Goal: Task Accomplishment & Management: Manage account settings

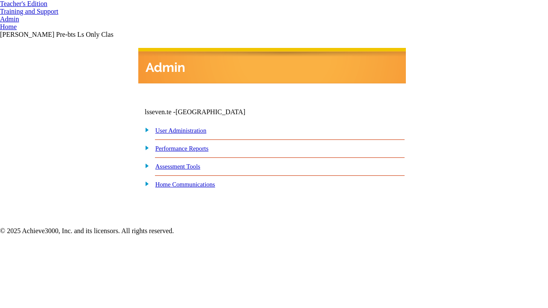
click at [0, 0] on link "student and teacher" at bounding box center [0, 0] width 0 height 0
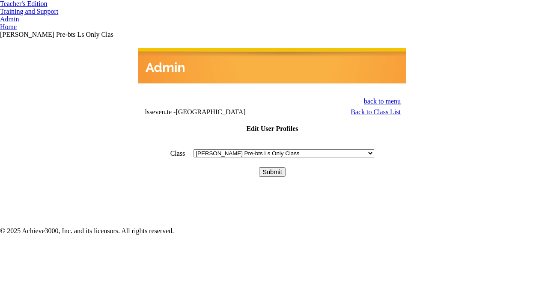
click at [272, 167] on input "Submit" at bounding box center [272, 171] width 27 height 9
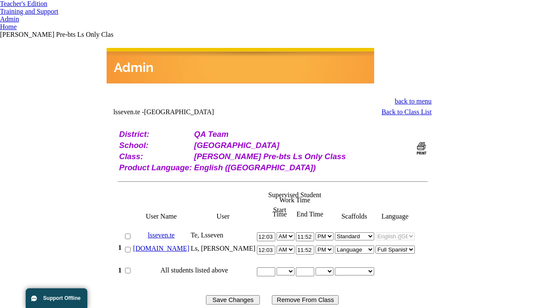
click at [178, 245] on link "bella.ls" at bounding box center [161, 248] width 56 height 7
